Goal: Transaction & Acquisition: Purchase product/service

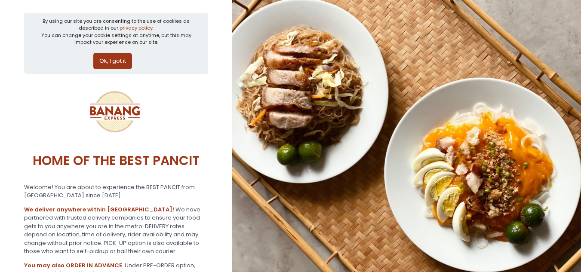
click at [120, 61] on button "Ok, I got it" at bounding box center [112, 61] width 39 height 16
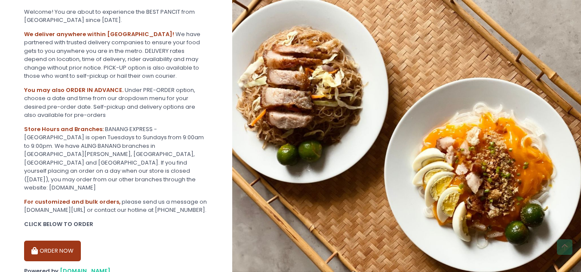
scroll to position [133, 0]
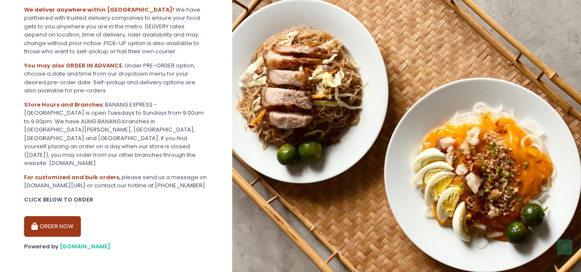
click at [59, 217] on button "ORDER NOW" at bounding box center [52, 226] width 57 height 21
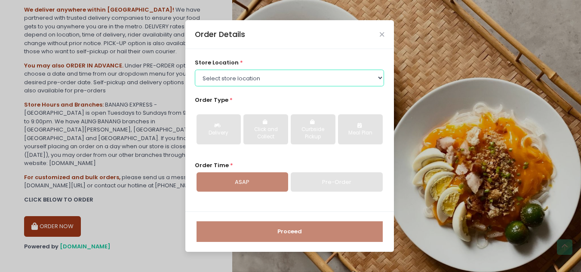
click at [378, 77] on select "Select store location BANANG EXPRESS - [GEOGRAPHIC_DATA], [GEOGRAPHIC_DATA] BAN…" at bounding box center [289, 78] width 189 height 16
select select "62ee0805b0024a001716a291"
click at [195, 70] on select "Select store location BANANG EXPRESS - [GEOGRAPHIC_DATA], [GEOGRAPHIC_DATA] BAN…" at bounding box center [289, 78] width 189 height 16
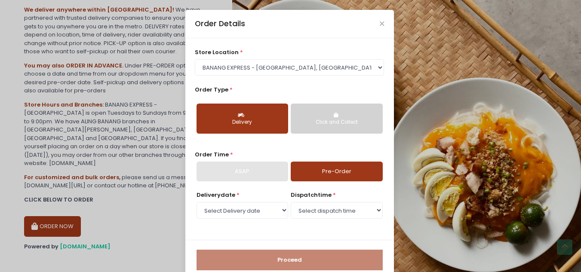
click at [250, 169] on div "ASAP" at bounding box center [243, 172] width 92 height 20
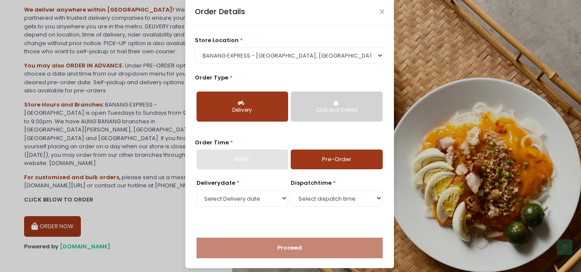
scroll to position [18, 0]
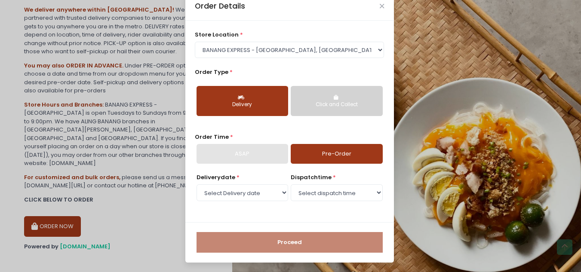
click at [315, 151] on link "Pre-Order" at bounding box center [337, 154] width 92 height 20
click at [243, 155] on div "ASAP" at bounding box center [243, 154] width 92 height 20
click at [278, 192] on select "Select Delivery date [DATE] [DATE] [DATE] [DATE] [DATE] [DATE]" at bounding box center [243, 193] width 92 height 16
select select "[DATE]"
click at [197, 185] on select "Select Delivery date [DATE] [DATE] [DATE] [DATE] [DATE] [DATE]" at bounding box center [243, 193] width 92 height 16
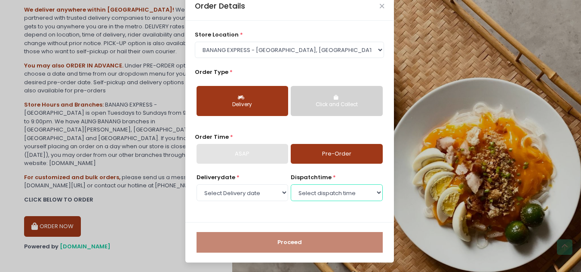
click at [338, 192] on select "Select dispatch time 07:00 AM - 07:30 AM 07:30 AM - 08:00 AM 08:00 AM - 08:30 A…" at bounding box center [337, 193] width 92 height 16
select select "11:00"
click at [291, 185] on select "Select dispatch time 07:00 AM - 07:30 AM 07:30 AM - 08:00 AM 08:00 AM - 08:30 A…" at bounding box center [337, 193] width 92 height 16
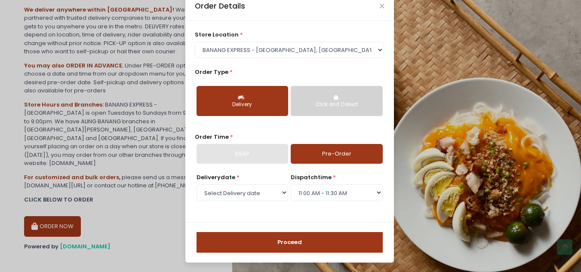
click at [296, 245] on button "Proceed" at bounding box center [290, 242] width 186 height 21
